Goal: Task Accomplishment & Management: Use online tool/utility

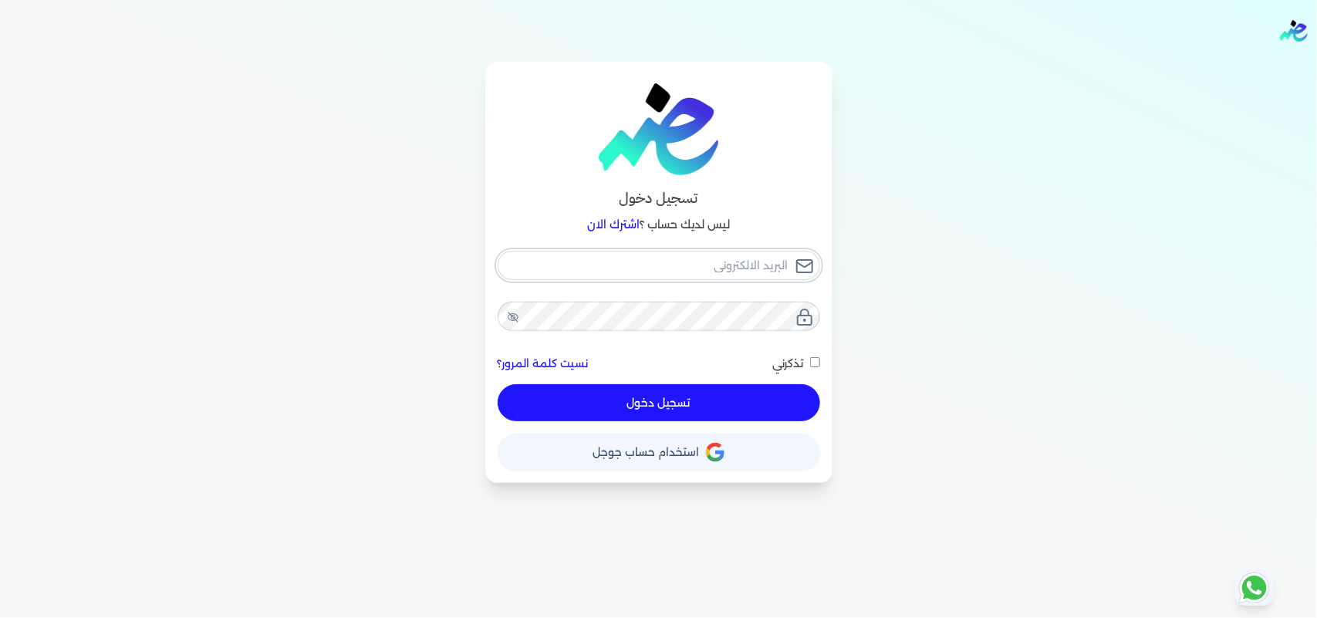
type input "[EMAIL_ADDRESS][DOMAIN_NAME]"
click at [696, 403] on button "تسجيل دخول" at bounding box center [658, 402] width 322 height 37
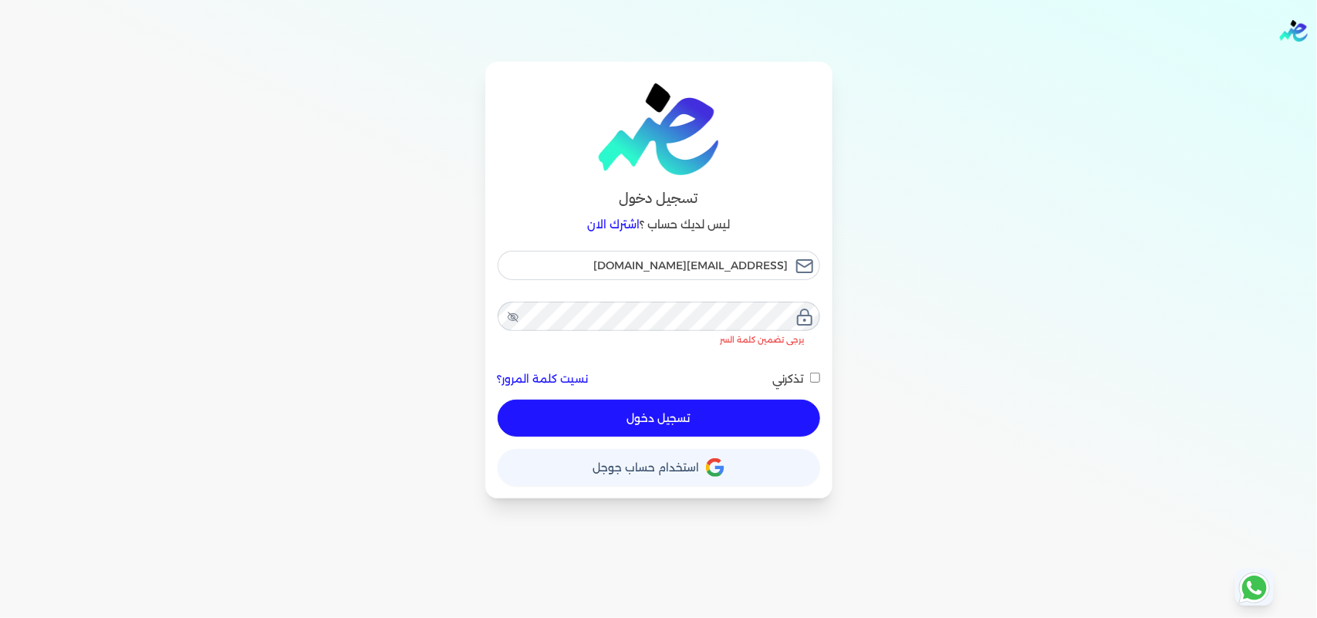
checkbox input "false"
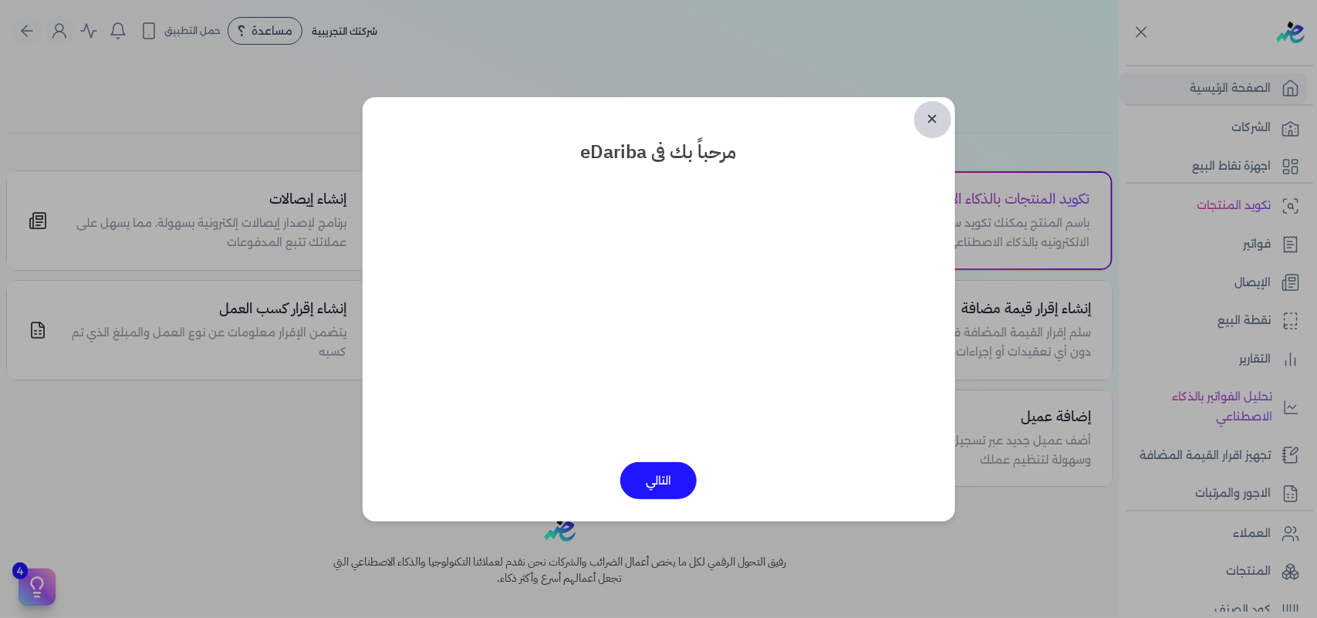
click at [937, 123] on link "✕" at bounding box center [932, 119] width 37 height 37
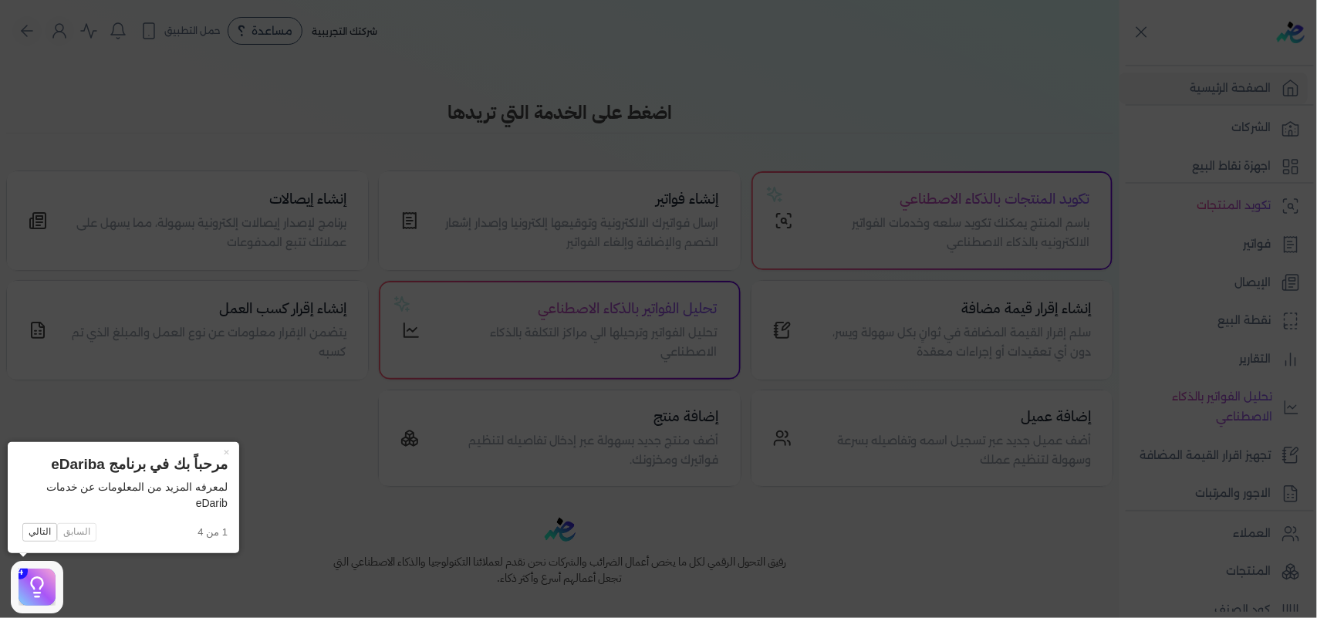
click at [127, 573] on icon at bounding box center [658, 309] width 1317 height 618
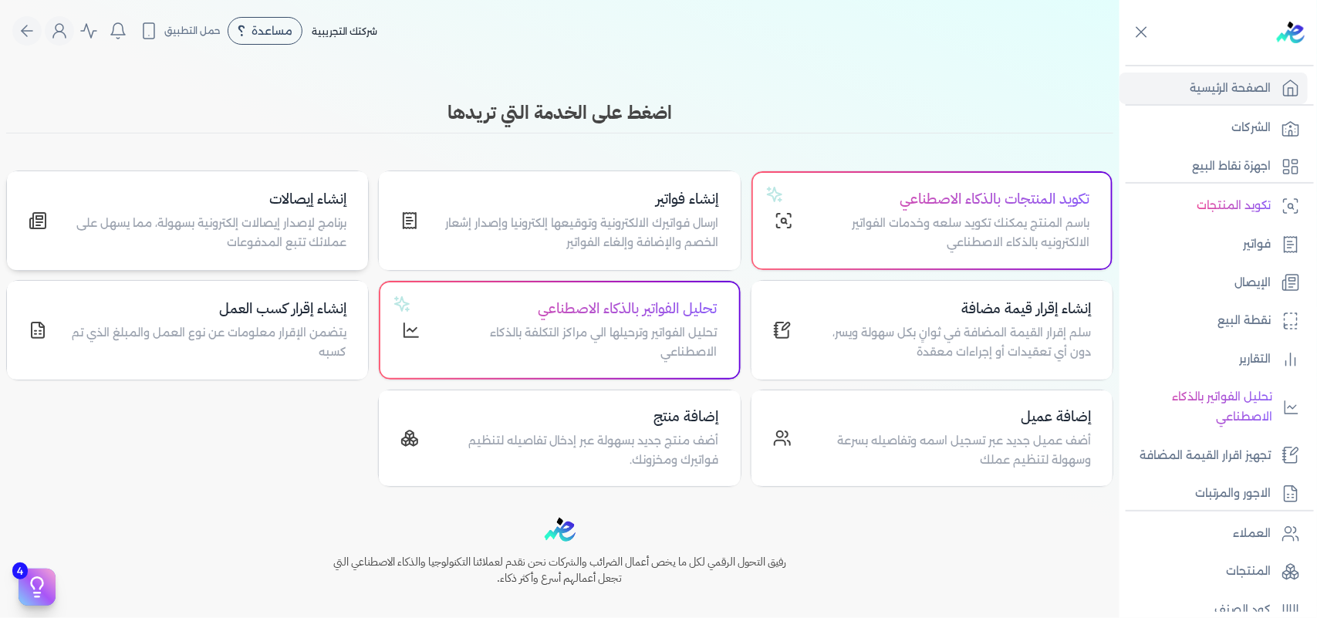
click at [272, 236] on p "برنامج لإصدار إيصالات إلكترونية بسهولة، مما يسهل على عملائك تتبع المدفوعات" at bounding box center [206, 233] width 281 height 39
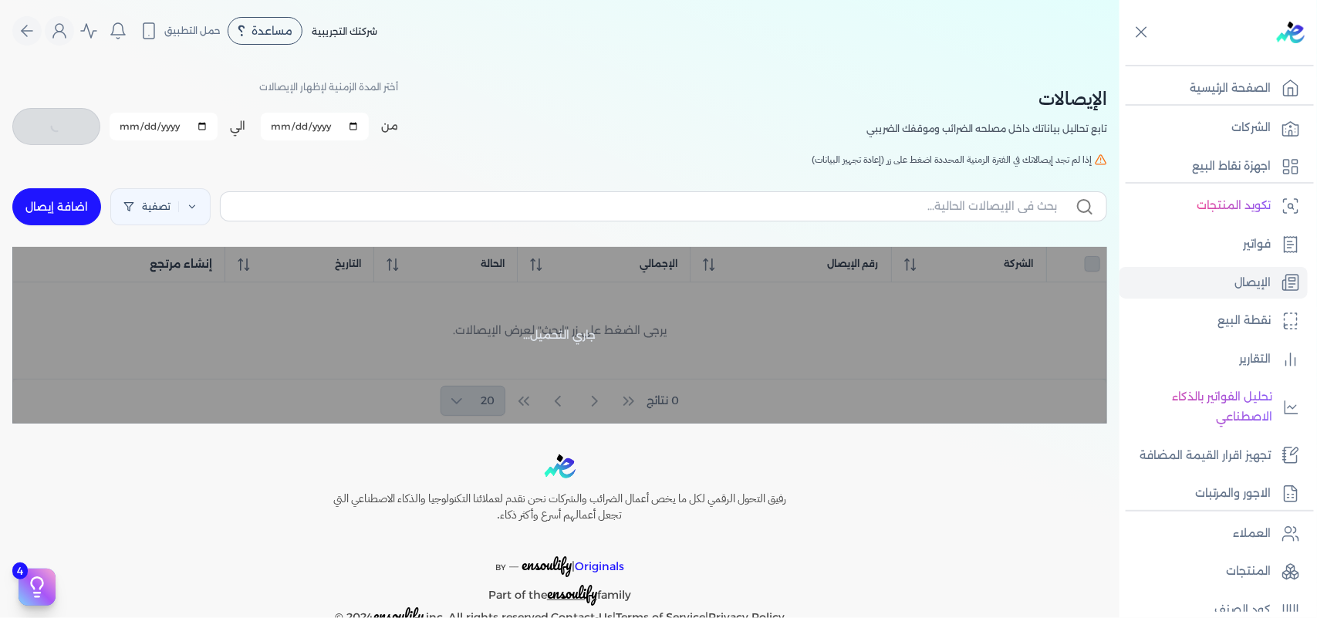
checkbox input "false"
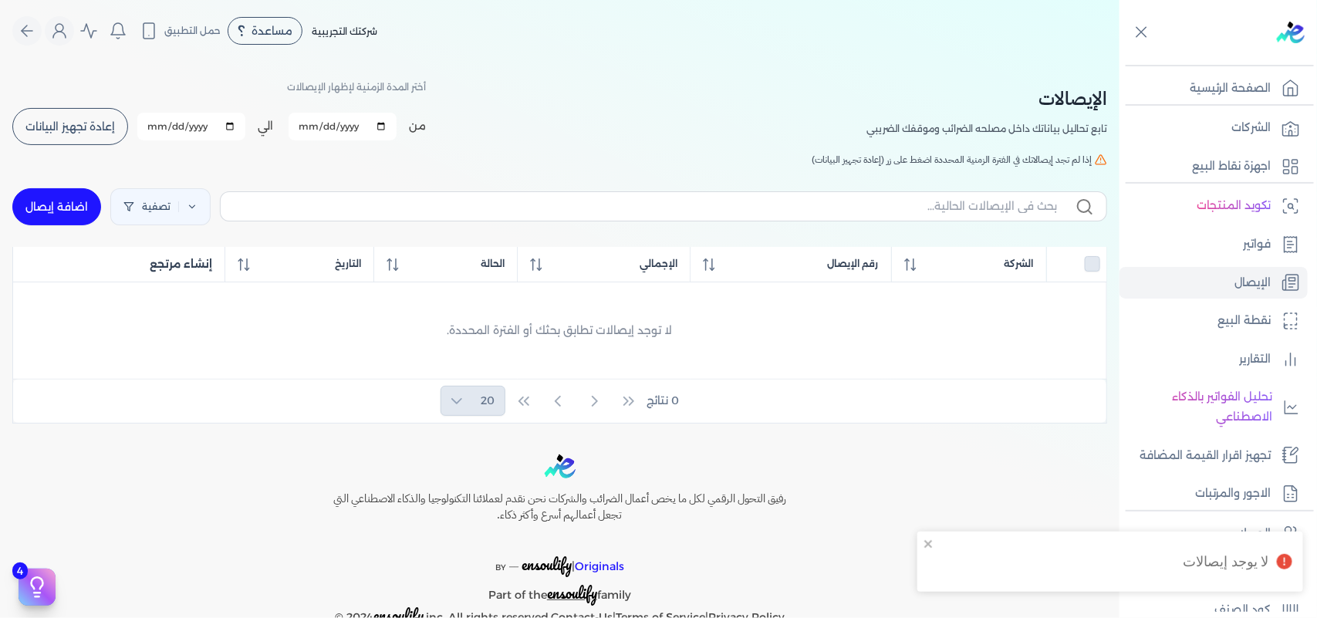
click at [72, 211] on link "اضافة إيصال" at bounding box center [56, 206] width 89 height 37
select select
select select "EGP"
select select "EGS"
select select "B"
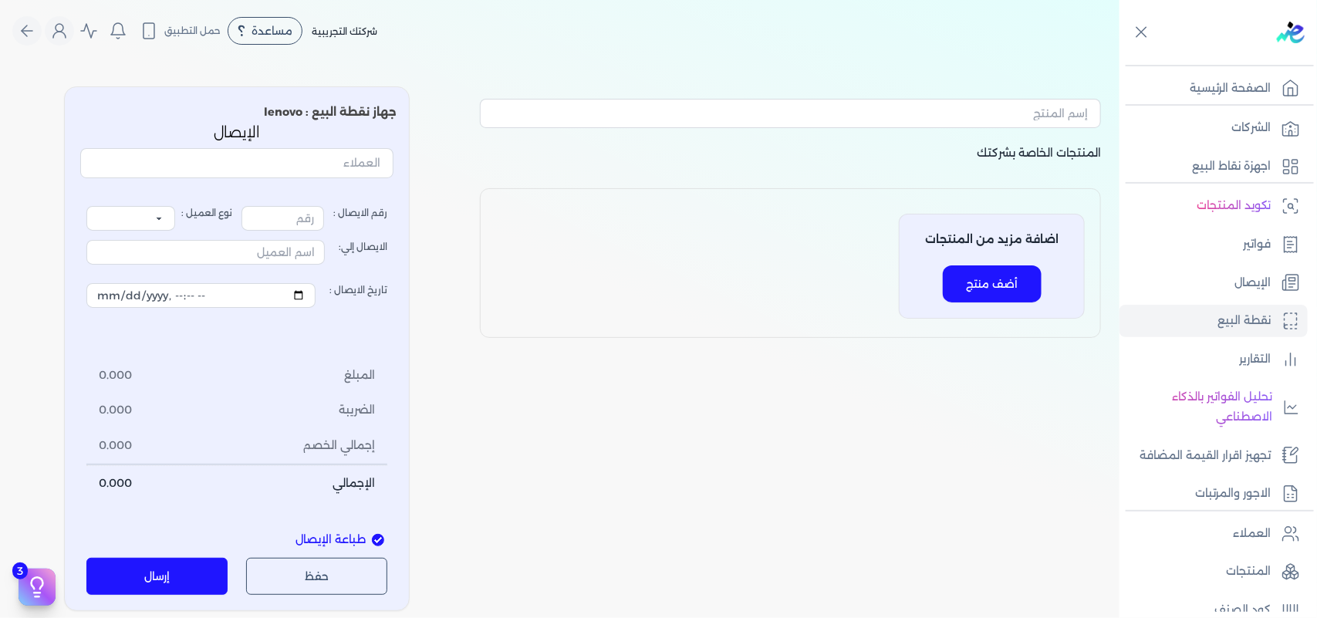
type input "1"
select select "P"
type input "عميل نقدي"
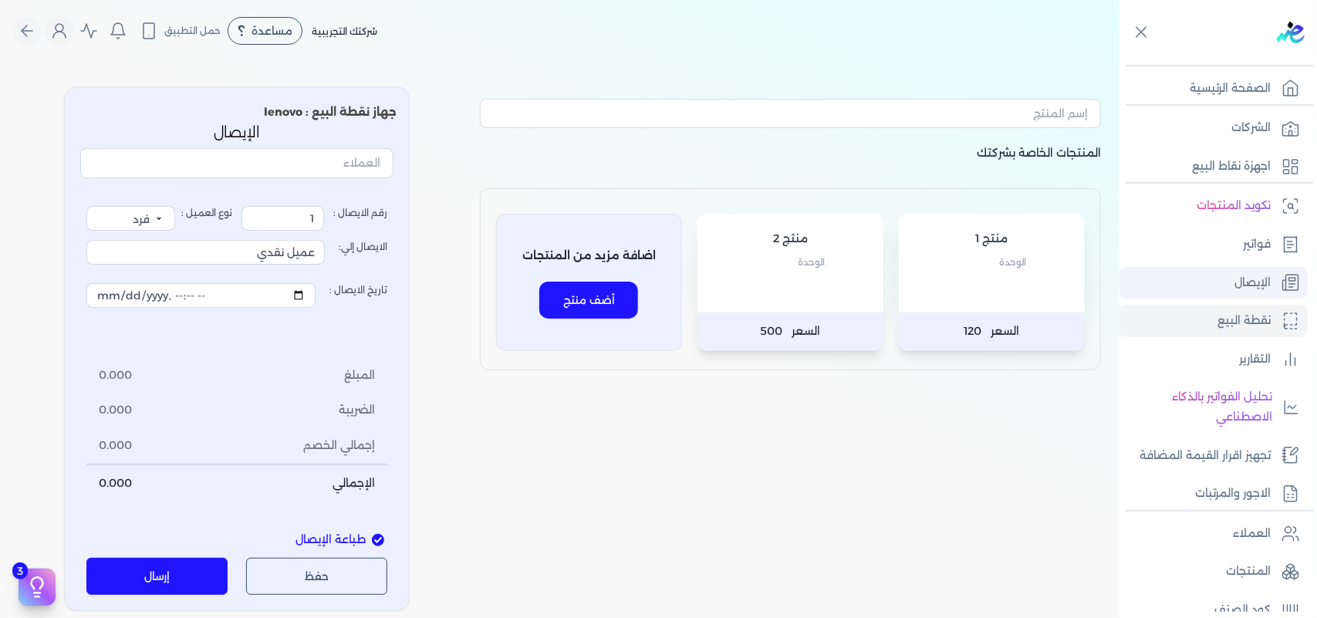
click at [1219, 295] on link "الإيصال" at bounding box center [1213, 283] width 188 height 32
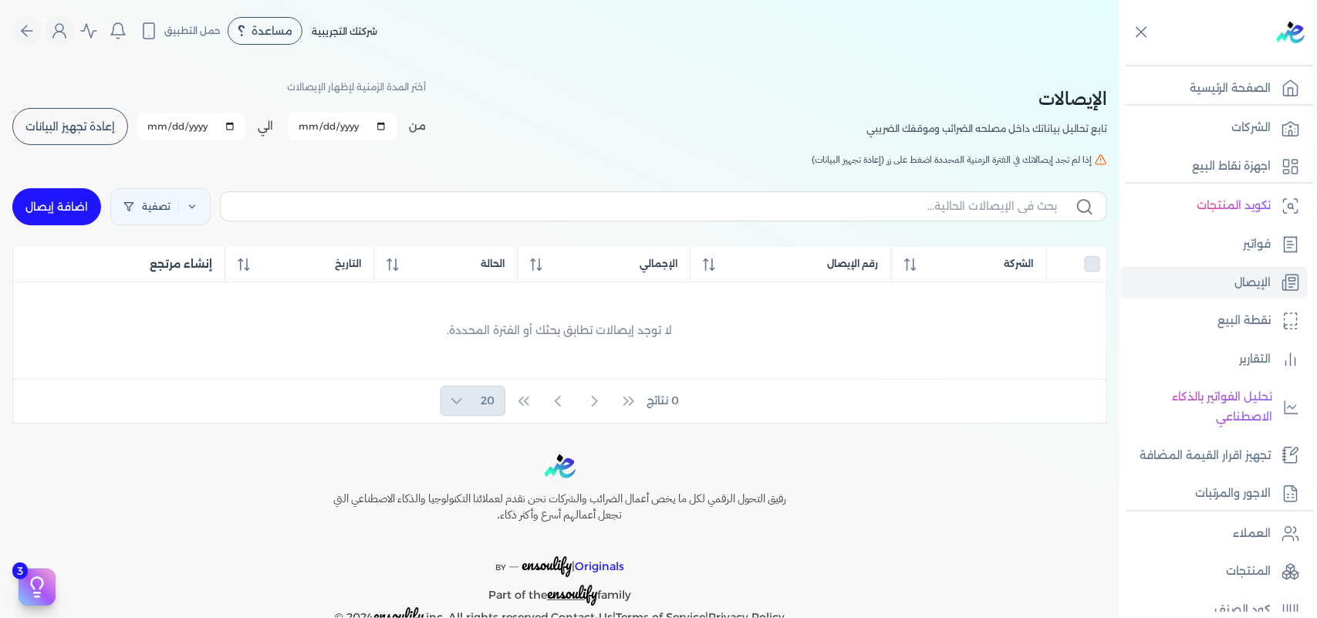
click at [1240, 147] on ul "الشركات اجهزة نقاط البيع" at bounding box center [1213, 147] width 188 height 70
click at [1240, 157] on p "اجهزة نقاط البيع" at bounding box center [1231, 167] width 79 height 20
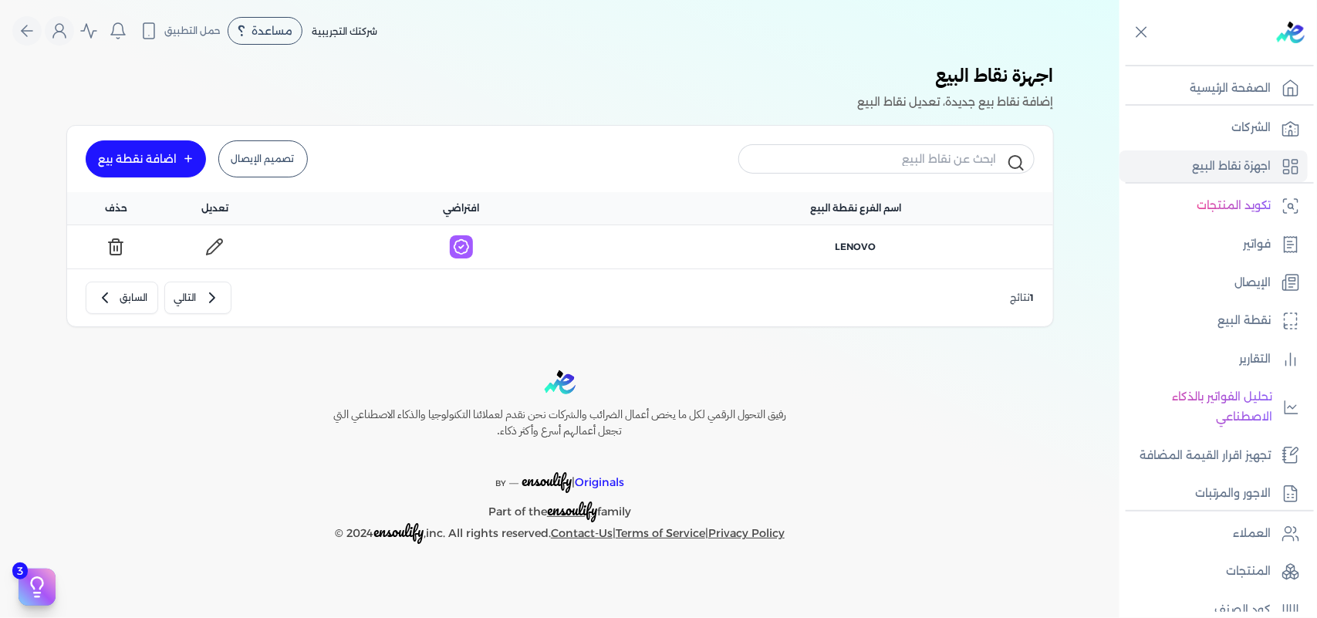
click at [179, 159] on link "اضافة نقطة بيع" at bounding box center [146, 158] width 120 height 37
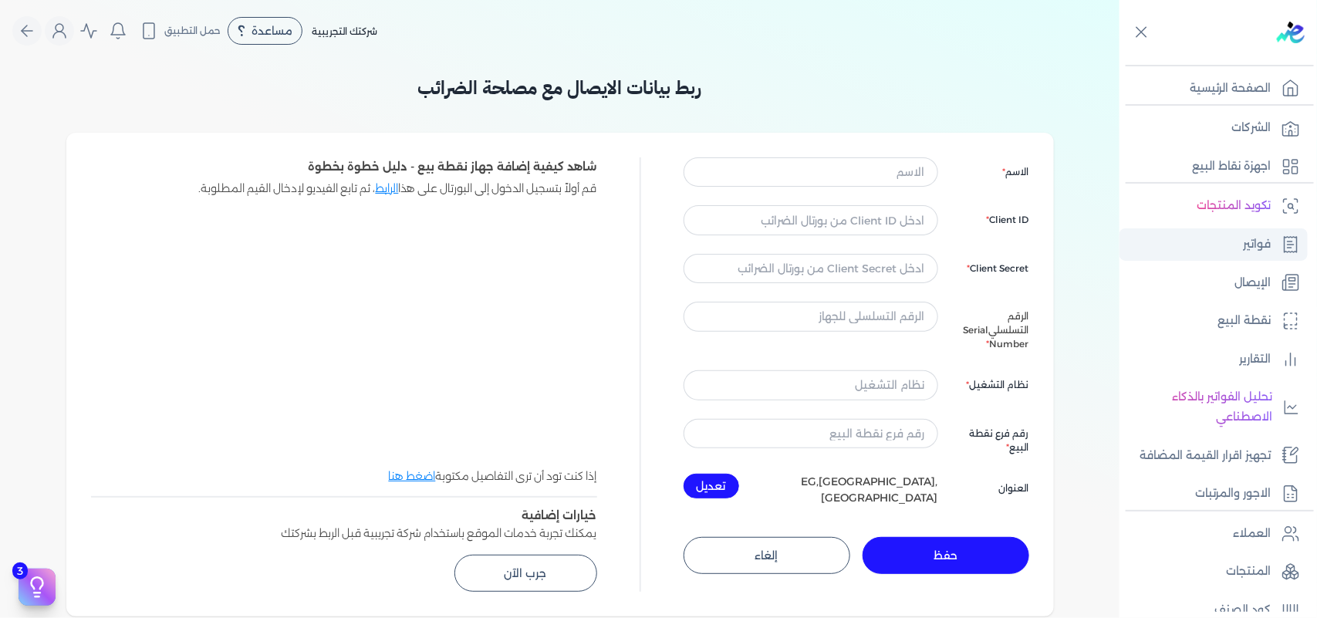
click at [1192, 234] on link "فواتير" at bounding box center [1213, 244] width 188 height 32
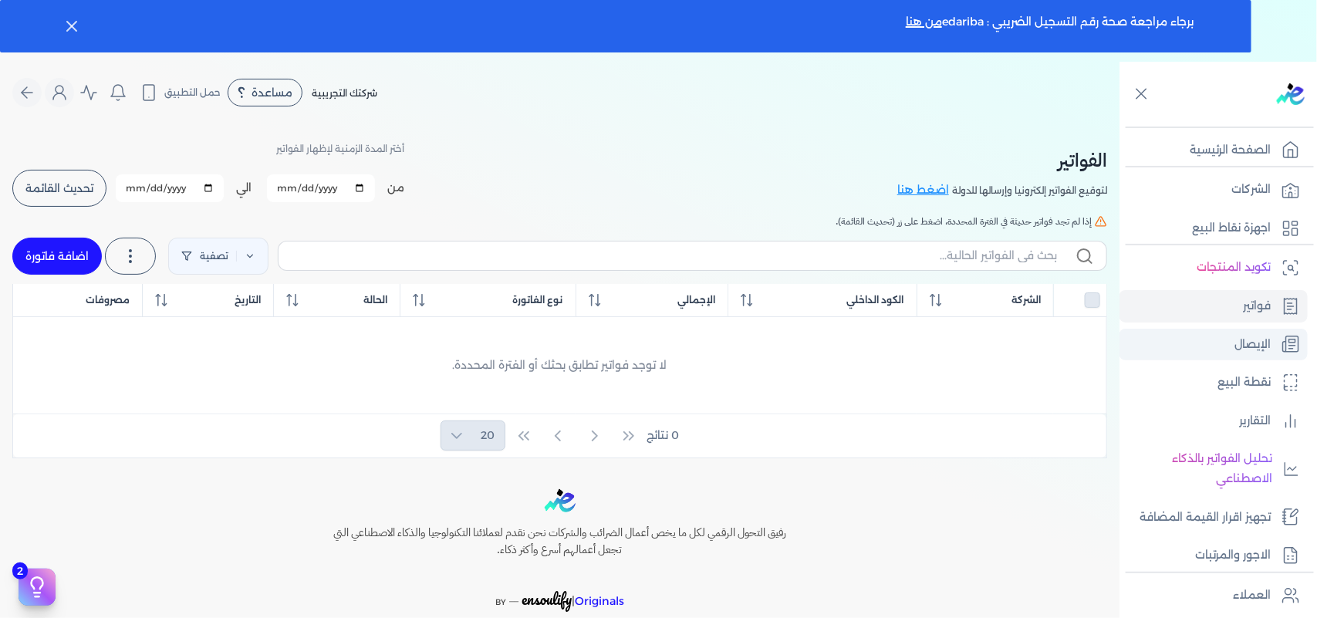
click at [1250, 356] on link "الإيصال" at bounding box center [1213, 345] width 188 height 32
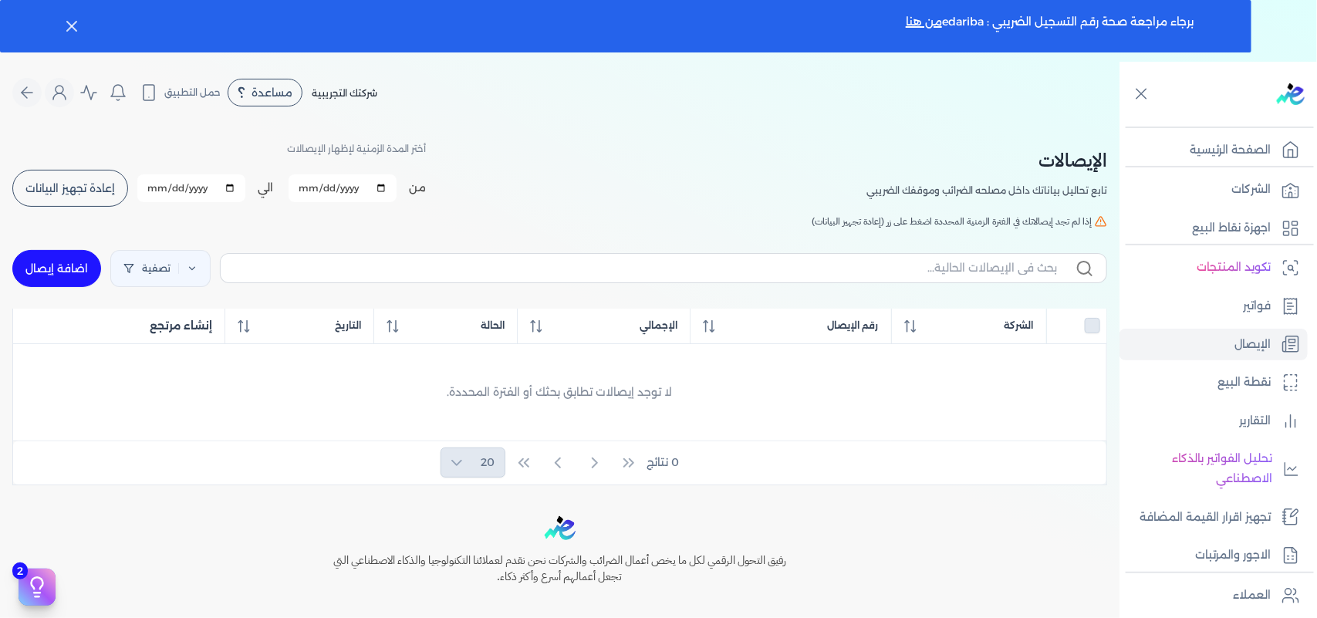
click at [79, 261] on link "اضافة إيصال" at bounding box center [56, 268] width 89 height 37
select select "EGP"
select select "EGS"
select select "B"
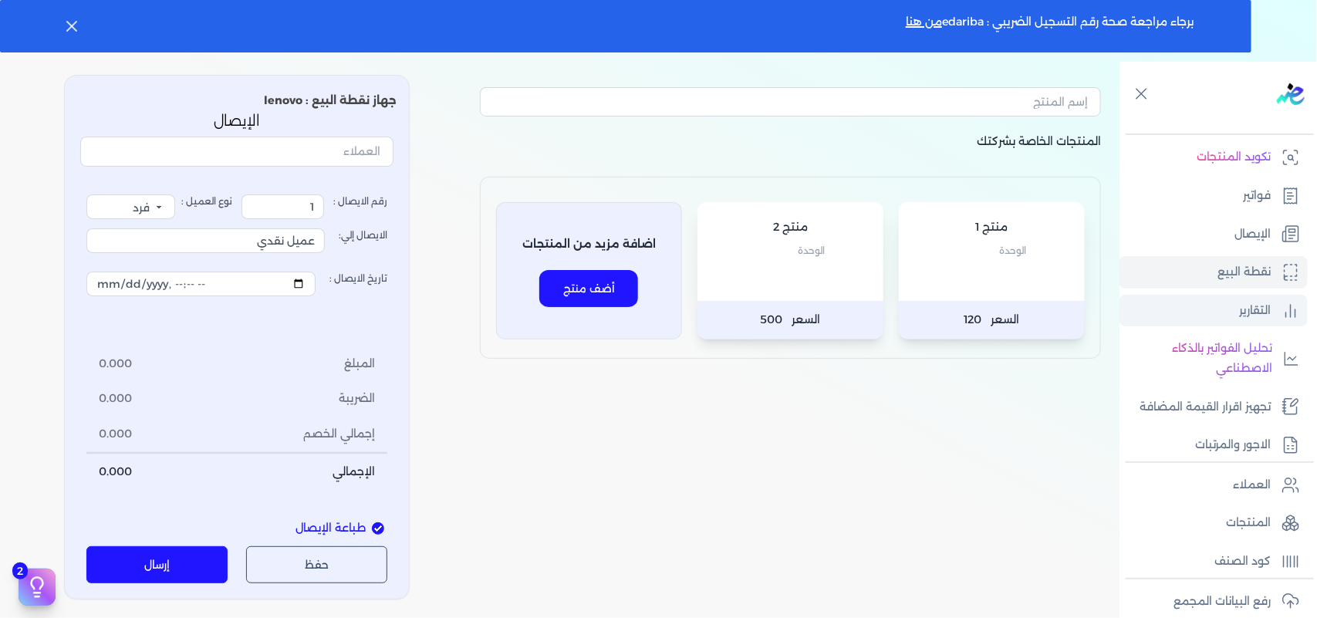
scroll to position [210, 0]
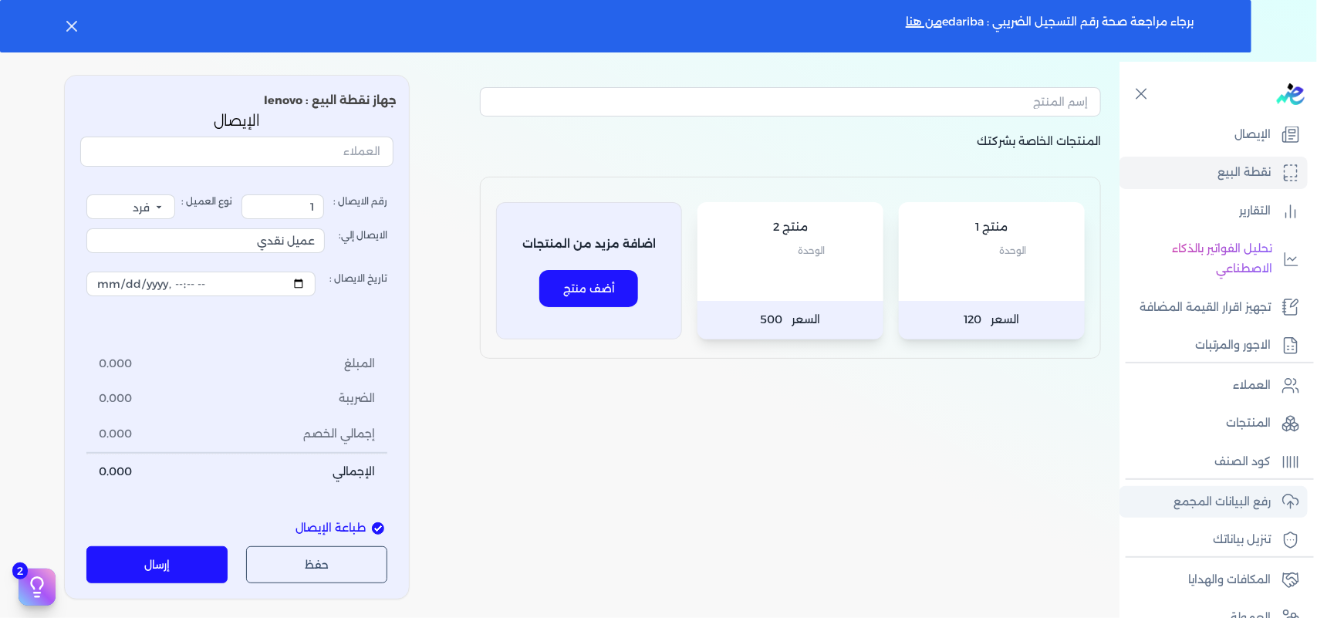
click at [1166, 494] on link "رفع البيانات المجمع" at bounding box center [1213, 502] width 188 height 32
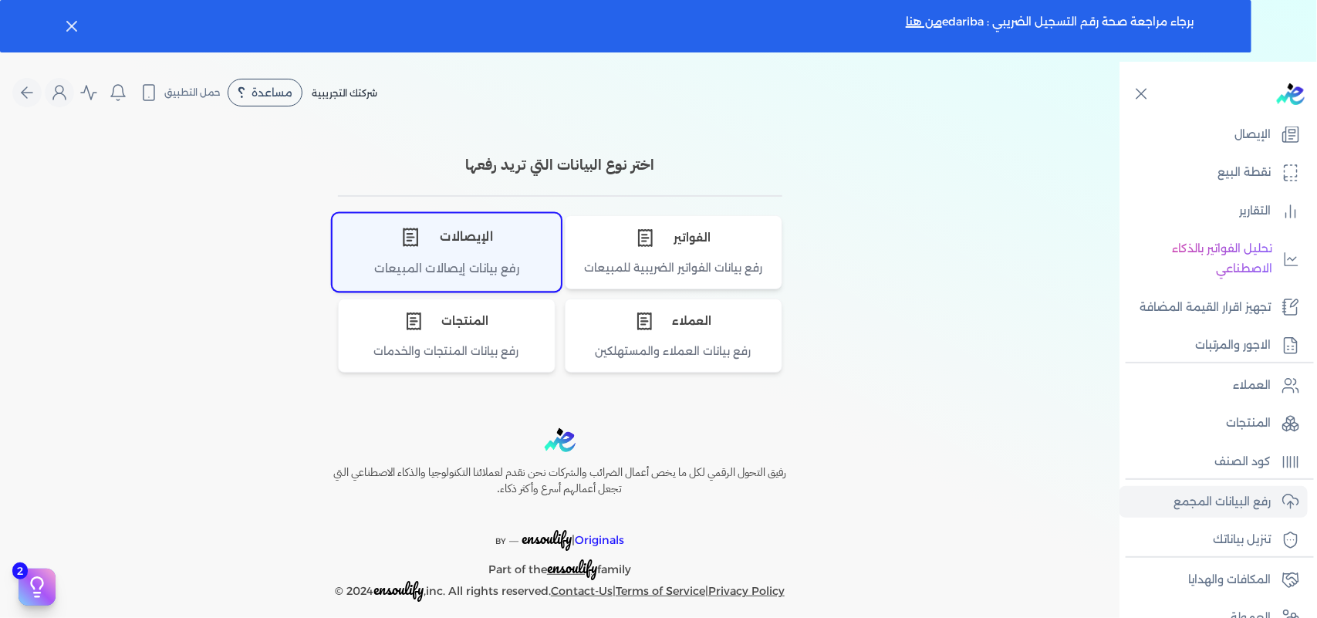
click at [541, 244] on div "الإيصالات" at bounding box center [446, 237] width 227 height 46
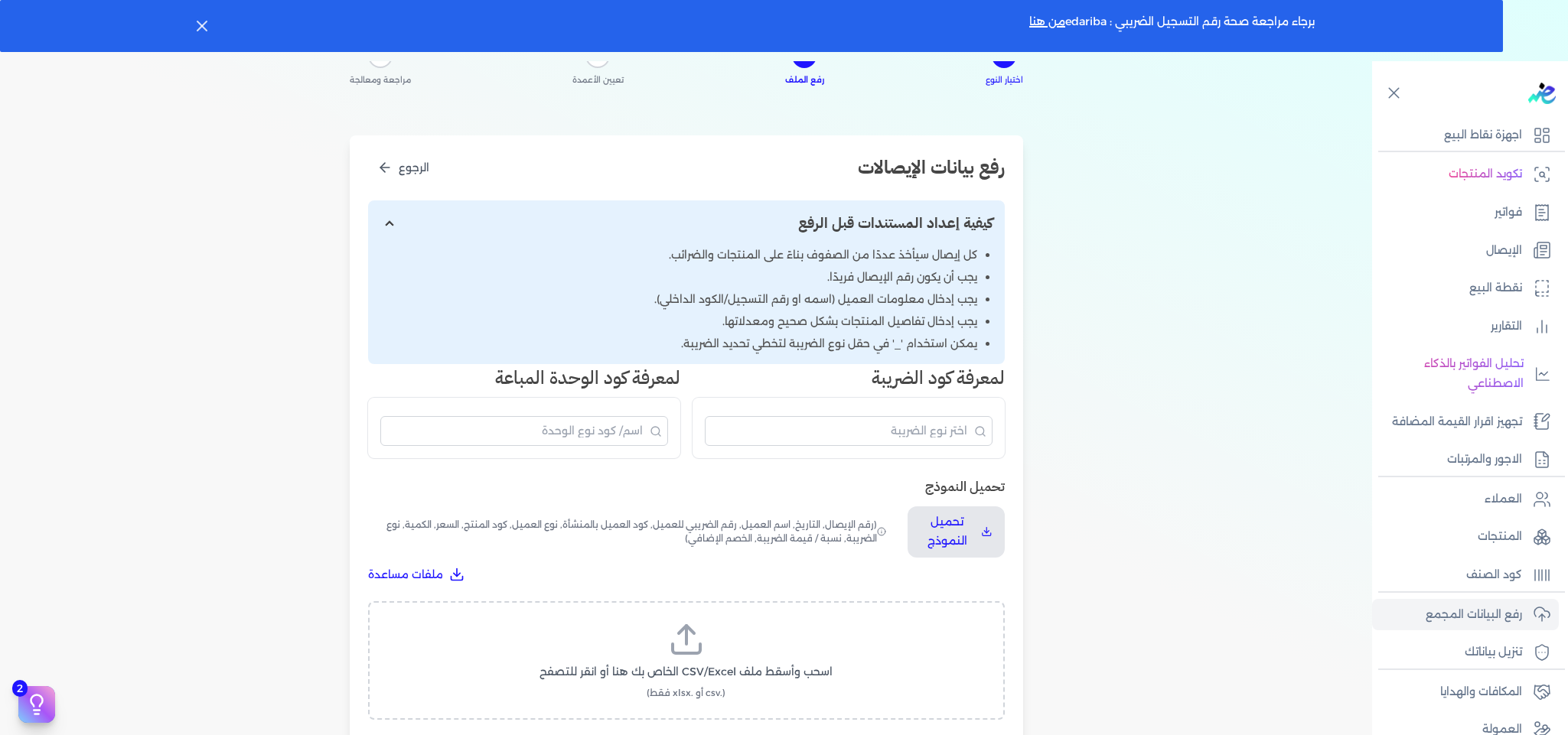
scroll to position [87, 0]
drag, startPoint x: 1227, startPoint y: 6, endPoint x: 1143, endPoint y: 398, distance: 400.9
click at [1143, 398] on div "اختيار النوع 2 رفع الملف 3 تعيين الأعمدة 4 مراجعة ومعالجة رفع بيانات الإيصالات …" at bounding box center [686, 445] width 1372 height 889
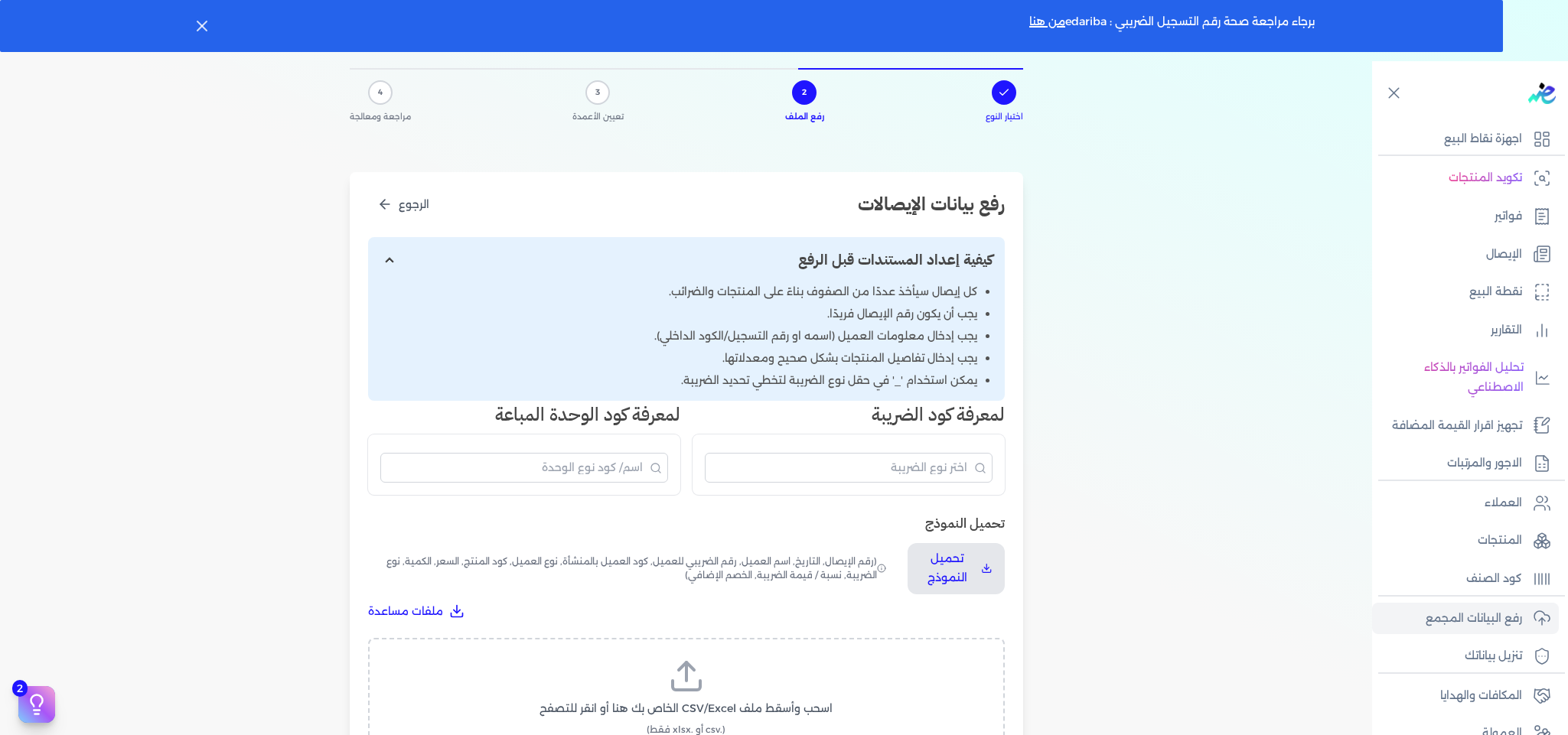
scroll to position [83, 0]
click at [972, 562] on p "تحميل النموذج" at bounding box center [948, 569] width 56 height 39
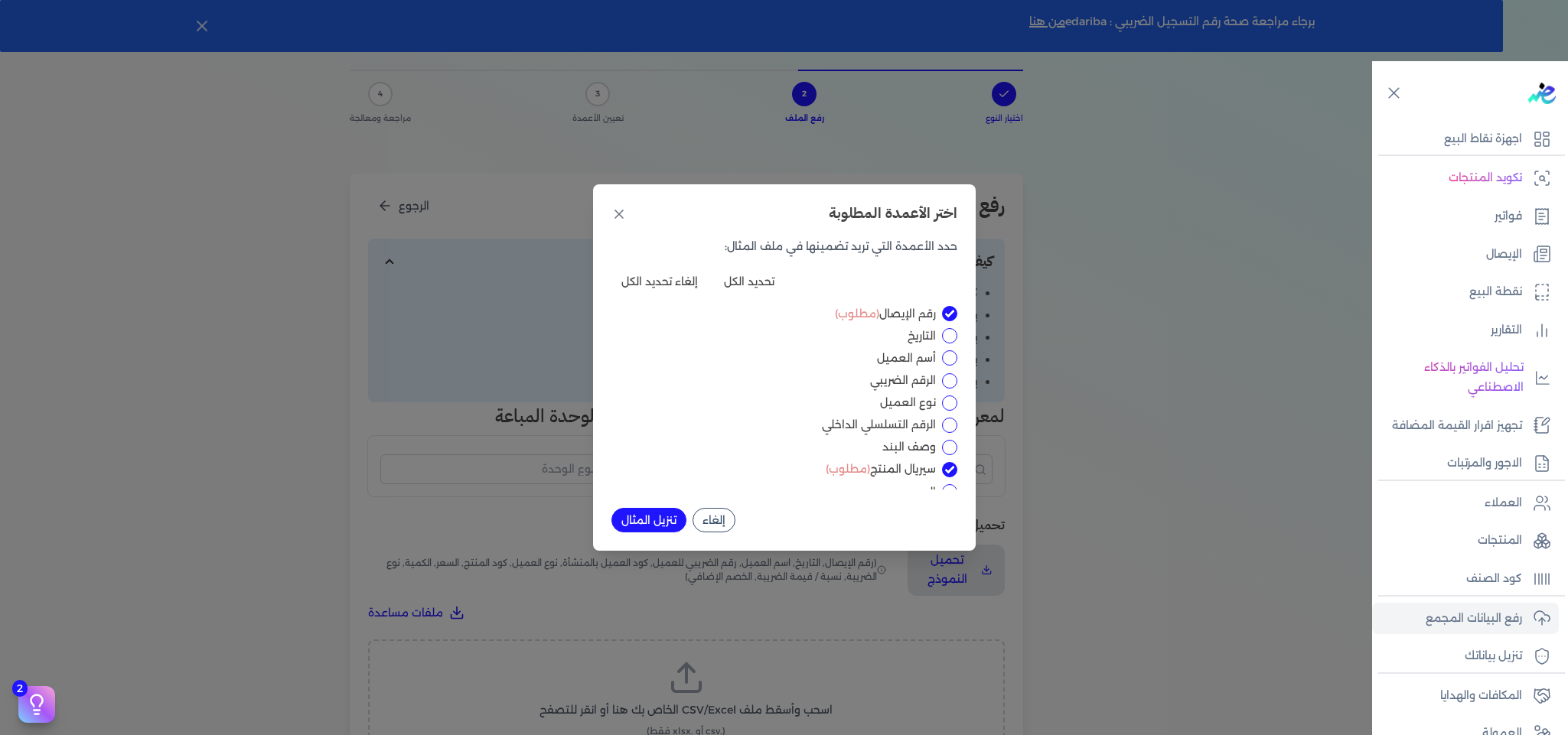
click at [724, 519] on button "إلغاء" at bounding box center [714, 520] width 43 height 25
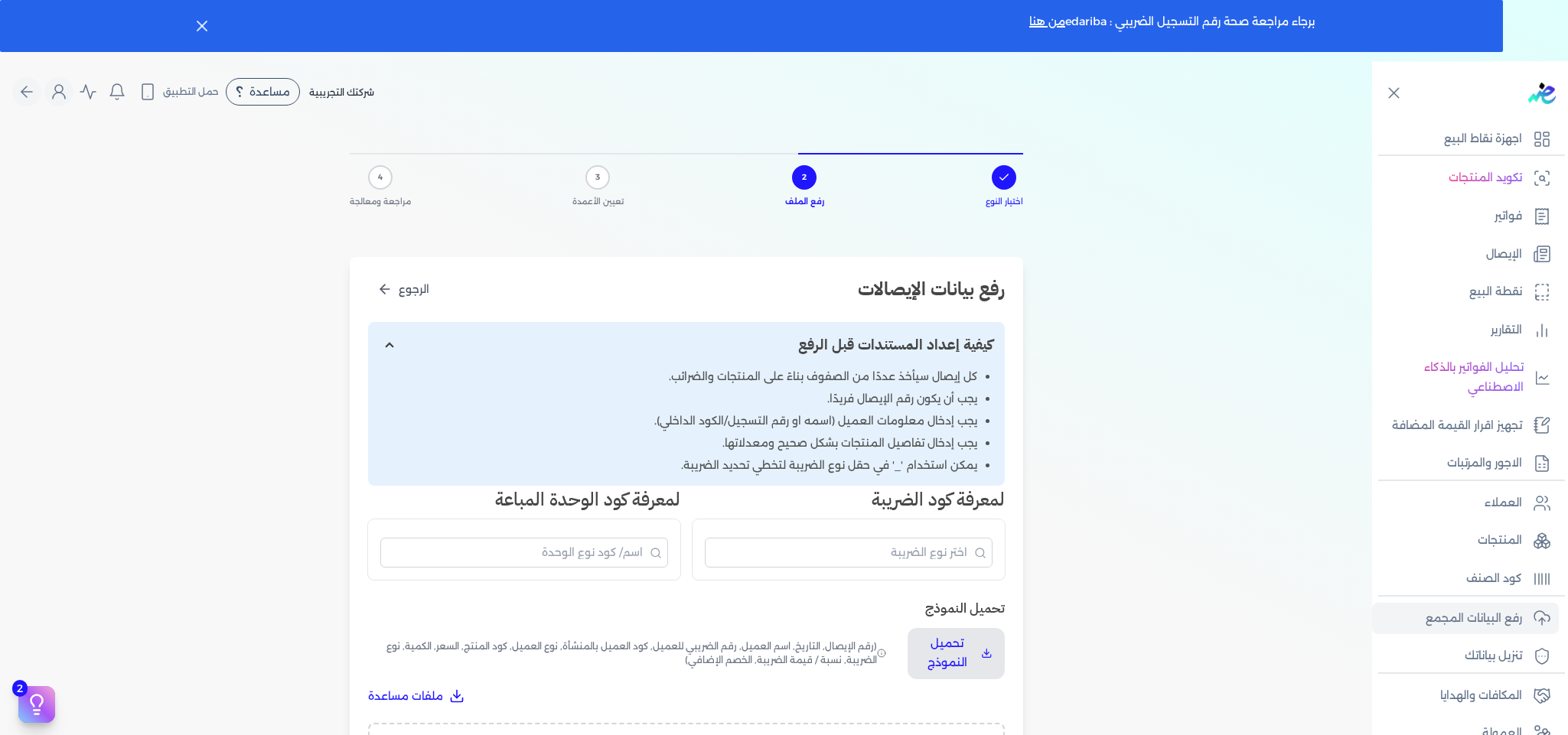
scroll to position [8, 0]
